Goal: Information Seeking & Learning: Learn about a topic

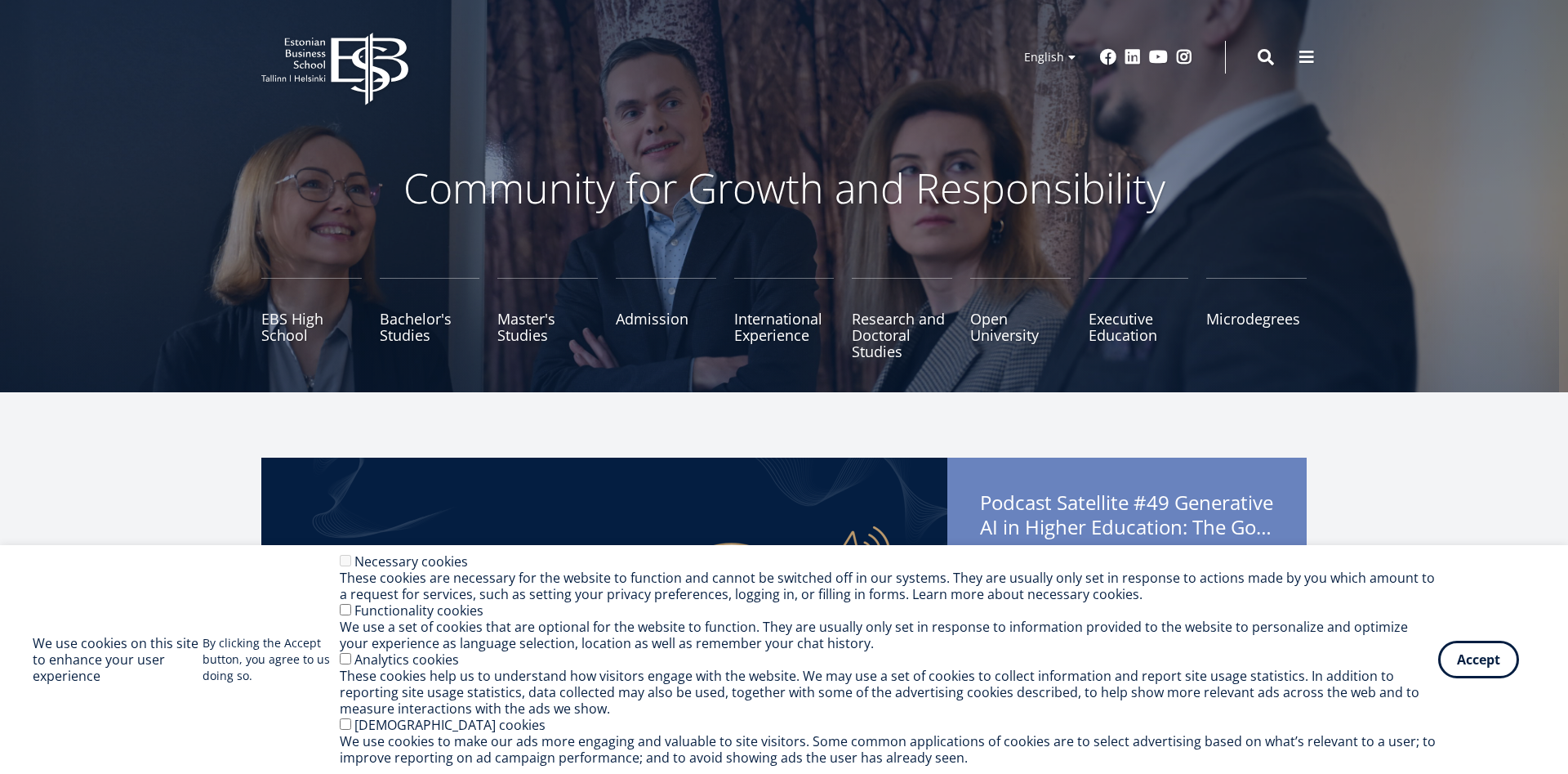
click at [1485, 660] on button "Accept" at bounding box center [1479, 659] width 81 height 38
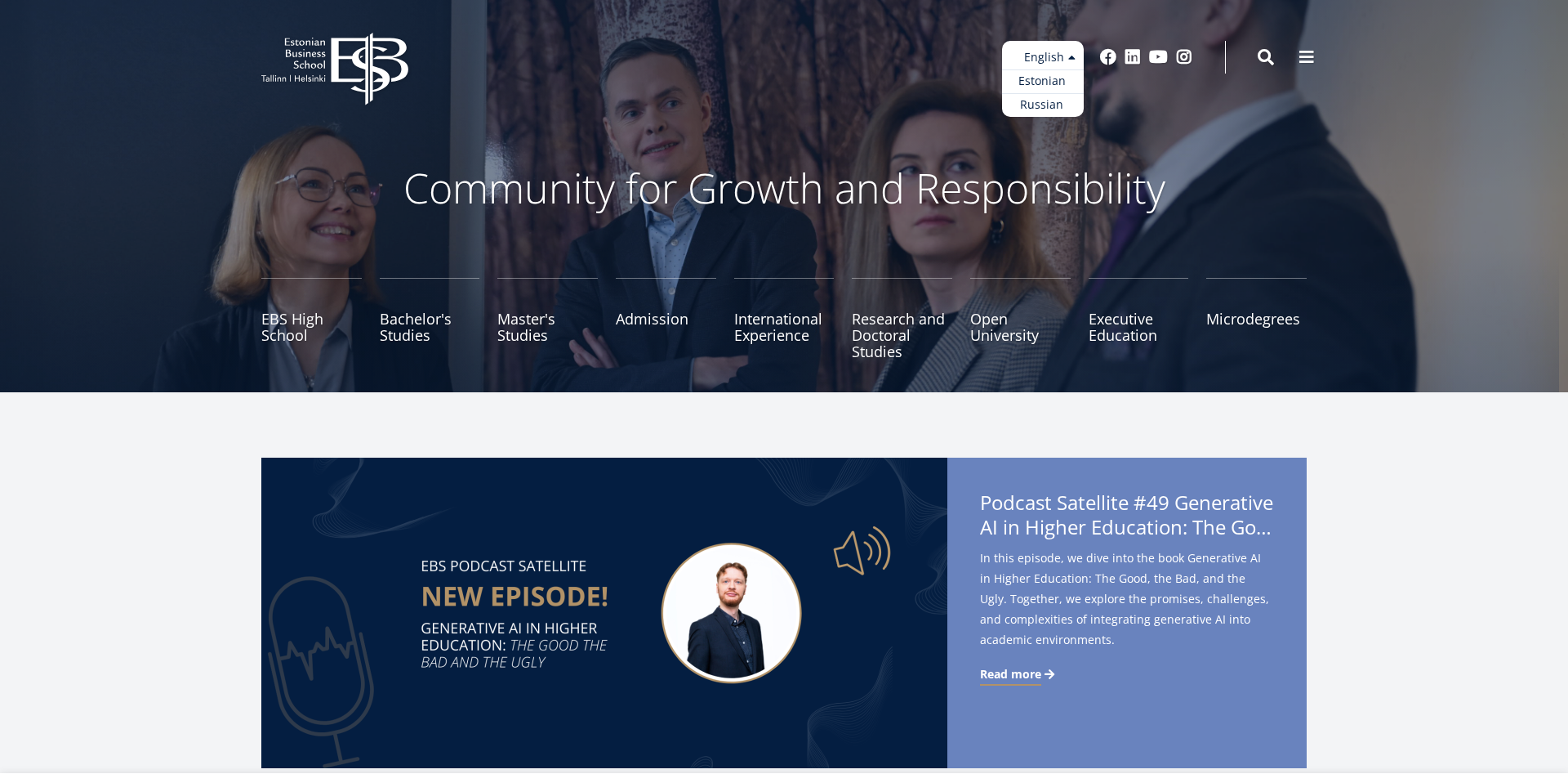
click at [1044, 59] on ul "Estonian English Russian" at bounding box center [1043, 78] width 82 height 76
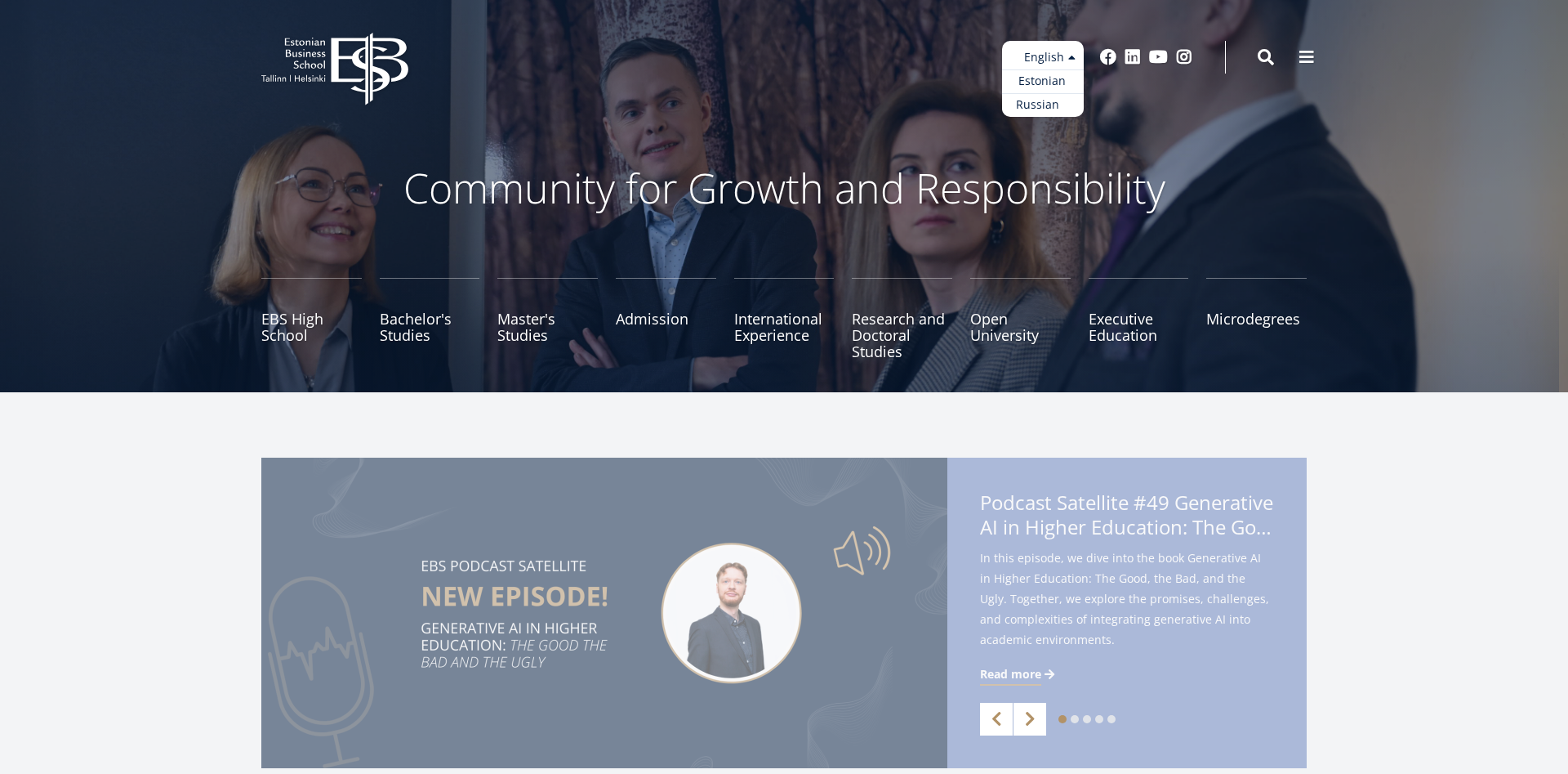
click at [1033, 108] on link "Russian" at bounding box center [1043, 105] width 82 height 24
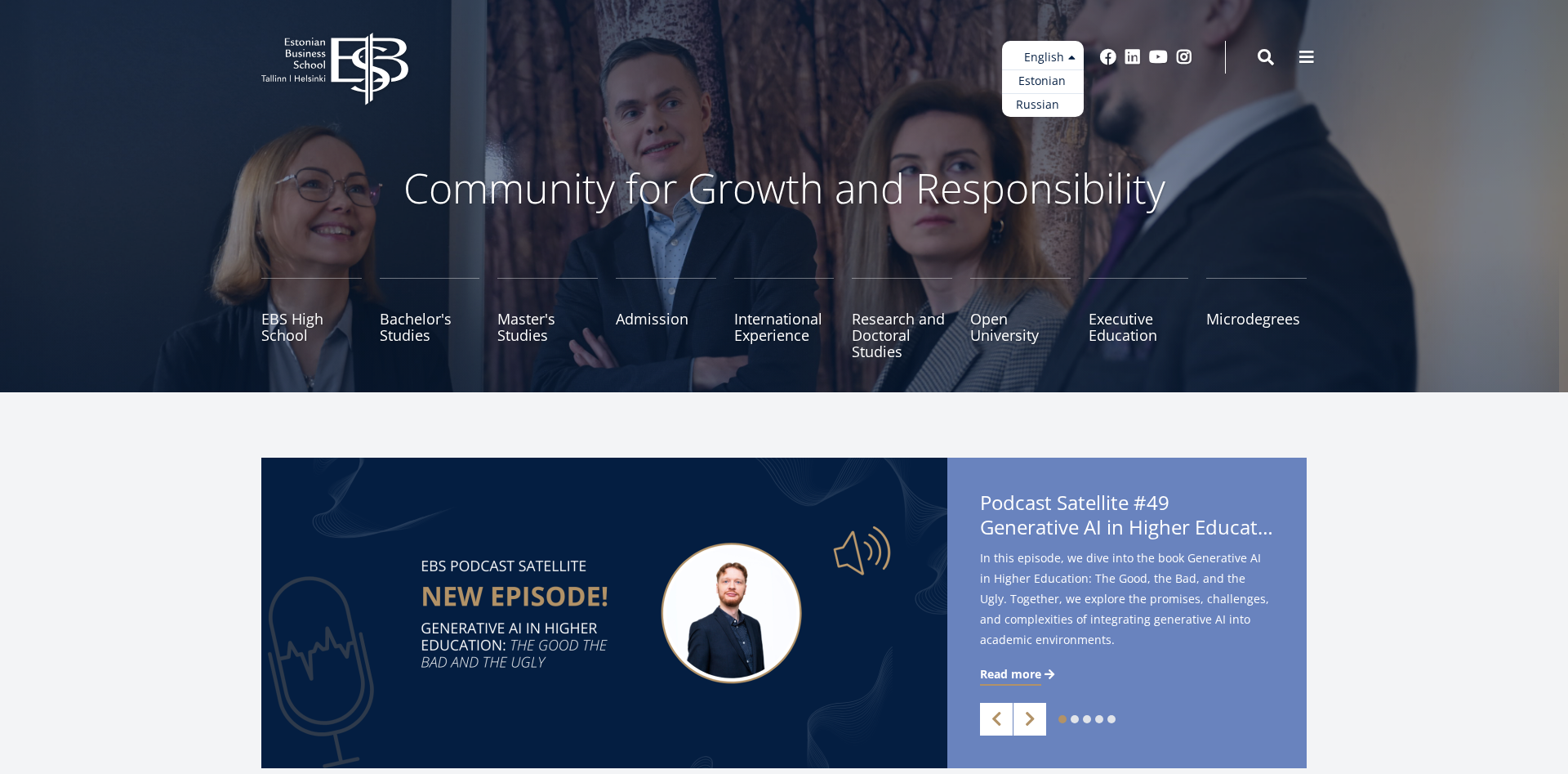
click at [1040, 107] on link "Russian" at bounding box center [1043, 105] width 82 height 24
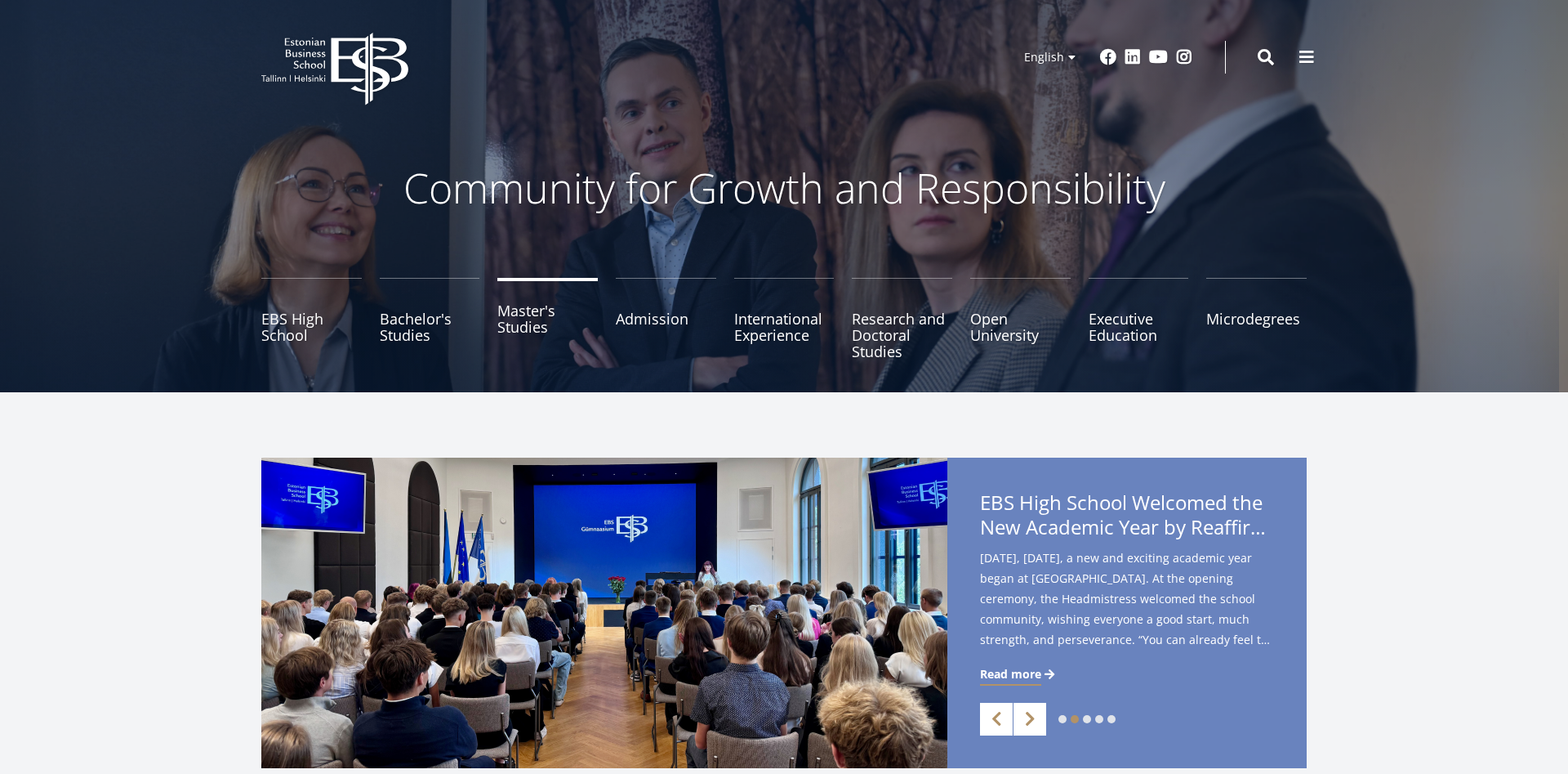
click at [520, 335] on link "Master's Studies" at bounding box center [547, 318] width 100 height 82
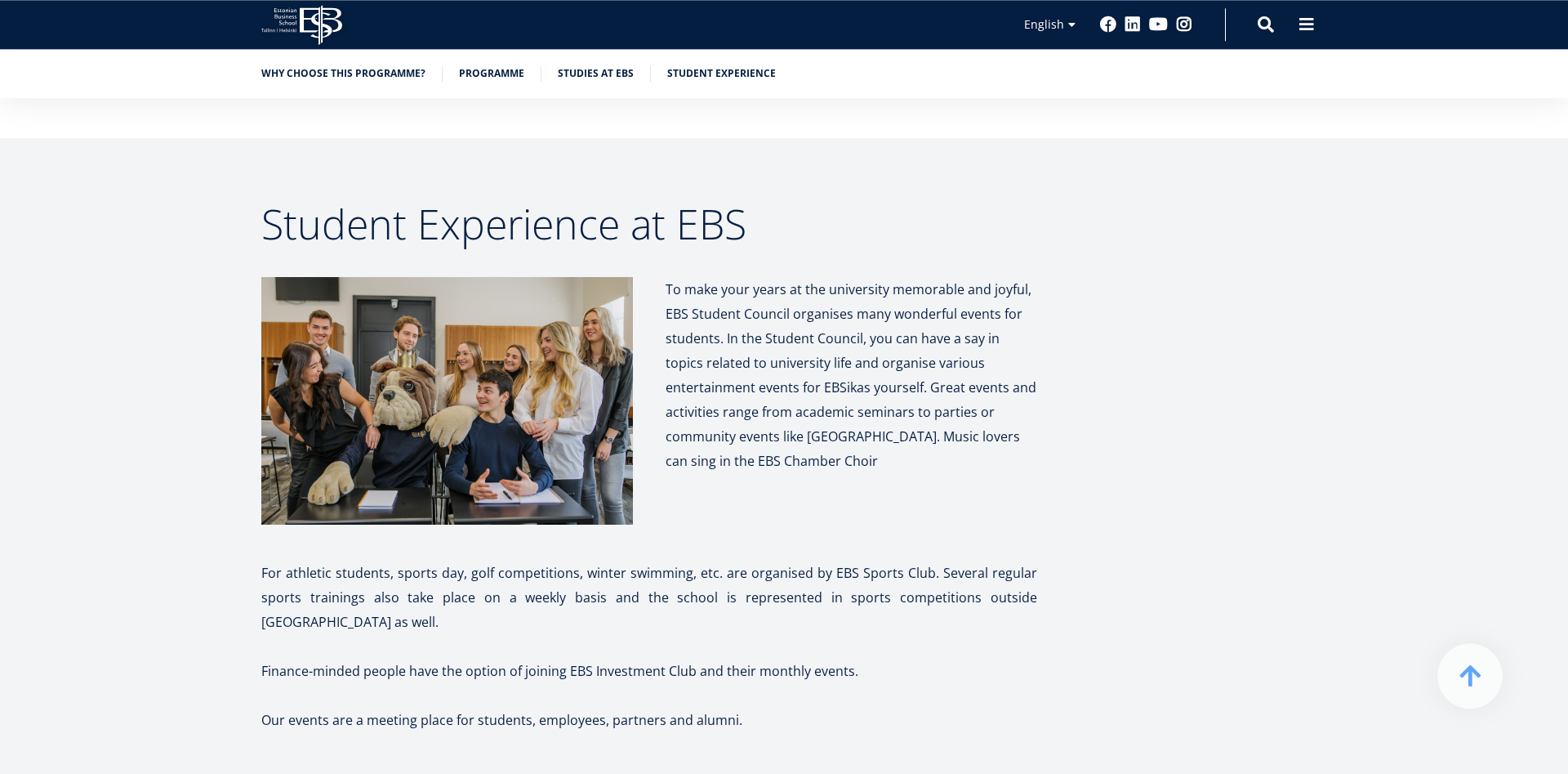
scroll to position [7500, 0]
